Goal: Task Accomplishment & Management: Use online tool/utility

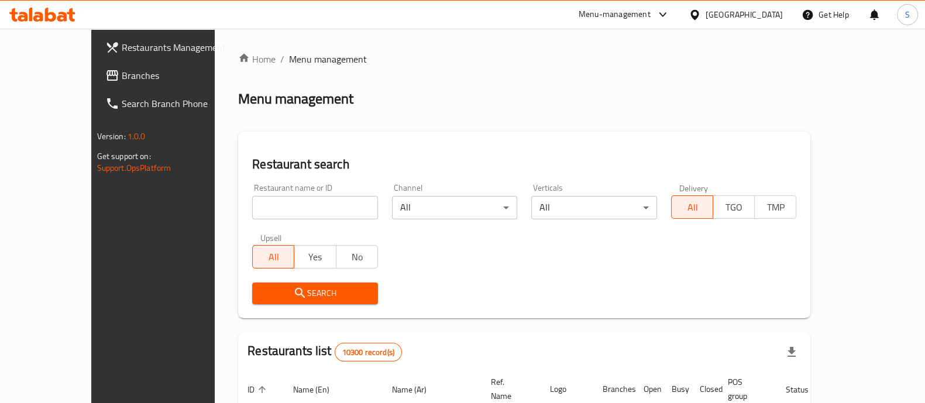
click at [810, 98] on div "Menu management" at bounding box center [524, 99] width 572 height 19
click at [308, 207] on input "search" at bounding box center [315, 207] width 126 height 23
click button "Search" at bounding box center [315, 294] width 126 height 22
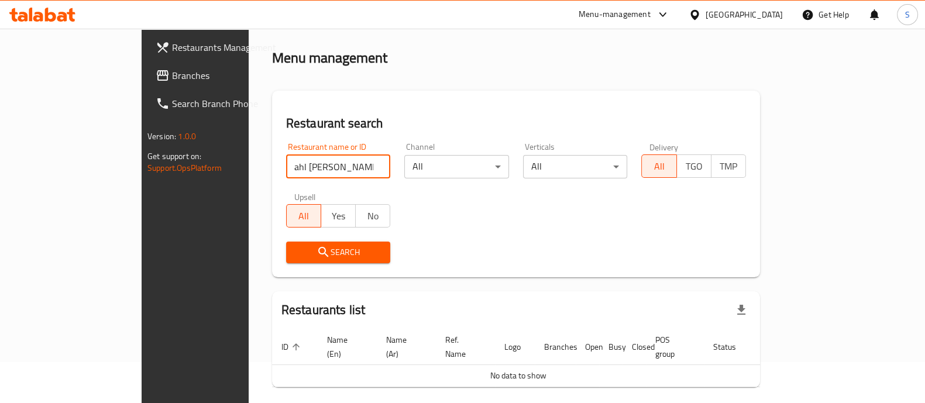
scroll to position [74, 0]
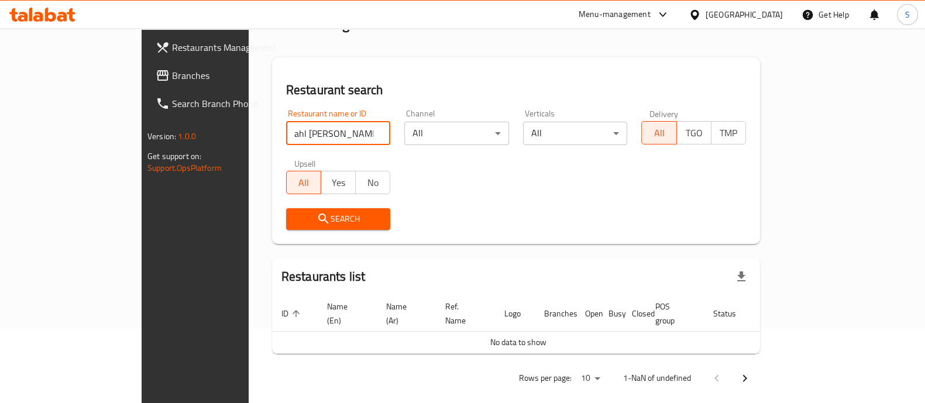
click at [307, 134] on input "ahl [PERSON_NAME]" at bounding box center [338, 133] width 105 height 23
click at [306, 134] on input "ahl [PERSON_NAME]" at bounding box center [338, 133] width 105 height 23
paste input "602090"
type input "602090"
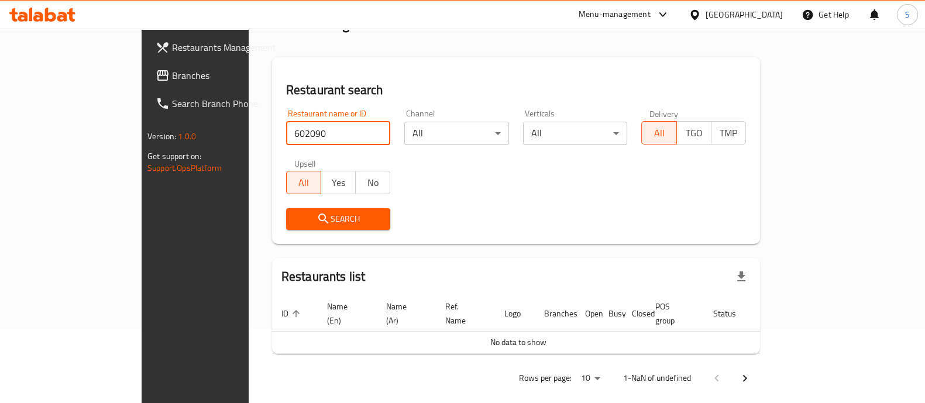
click button "Search" at bounding box center [338, 219] width 105 height 22
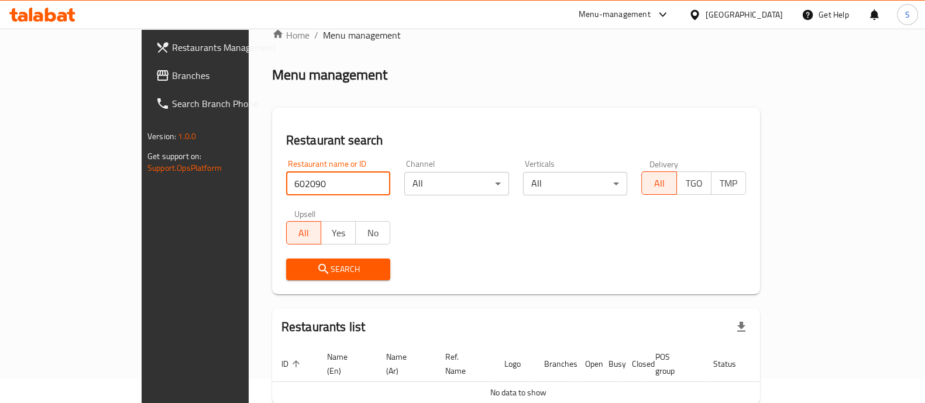
scroll to position [0, 0]
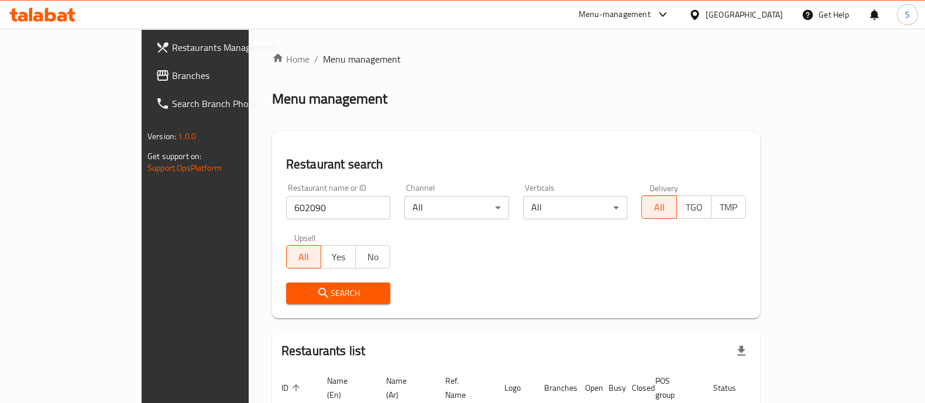
click at [37, 13] on icon at bounding box center [38, 17] width 10 height 10
